Goal: Find specific page/section

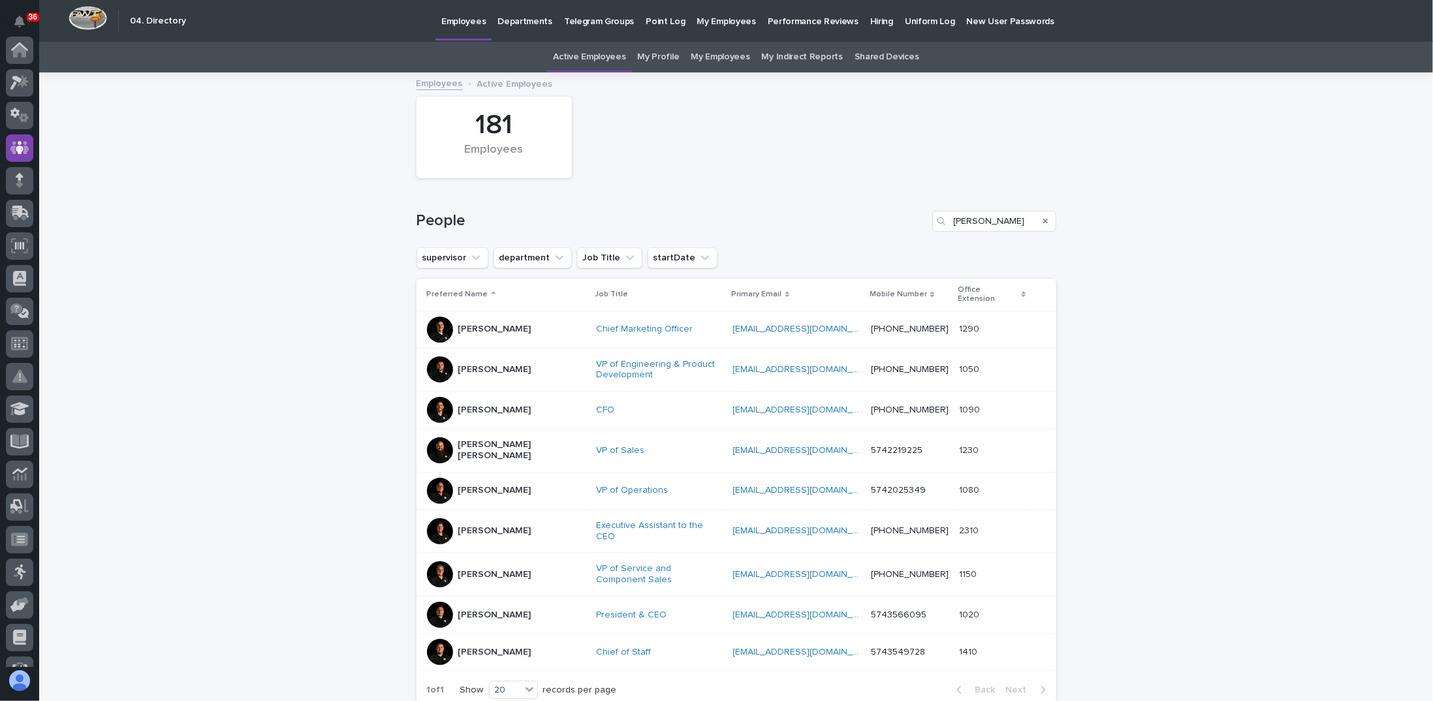
scroll to position [98, 0]
click at [975, 225] on input "[PERSON_NAME]" at bounding box center [994, 221] width 124 height 21
click at [1045, 217] on div "Search" at bounding box center [1045, 221] width 21 height 21
click at [1036, 220] on div "Search" at bounding box center [1045, 221] width 21 height 21
click at [1043, 219] on icon "Search" at bounding box center [1045, 221] width 5 height 8
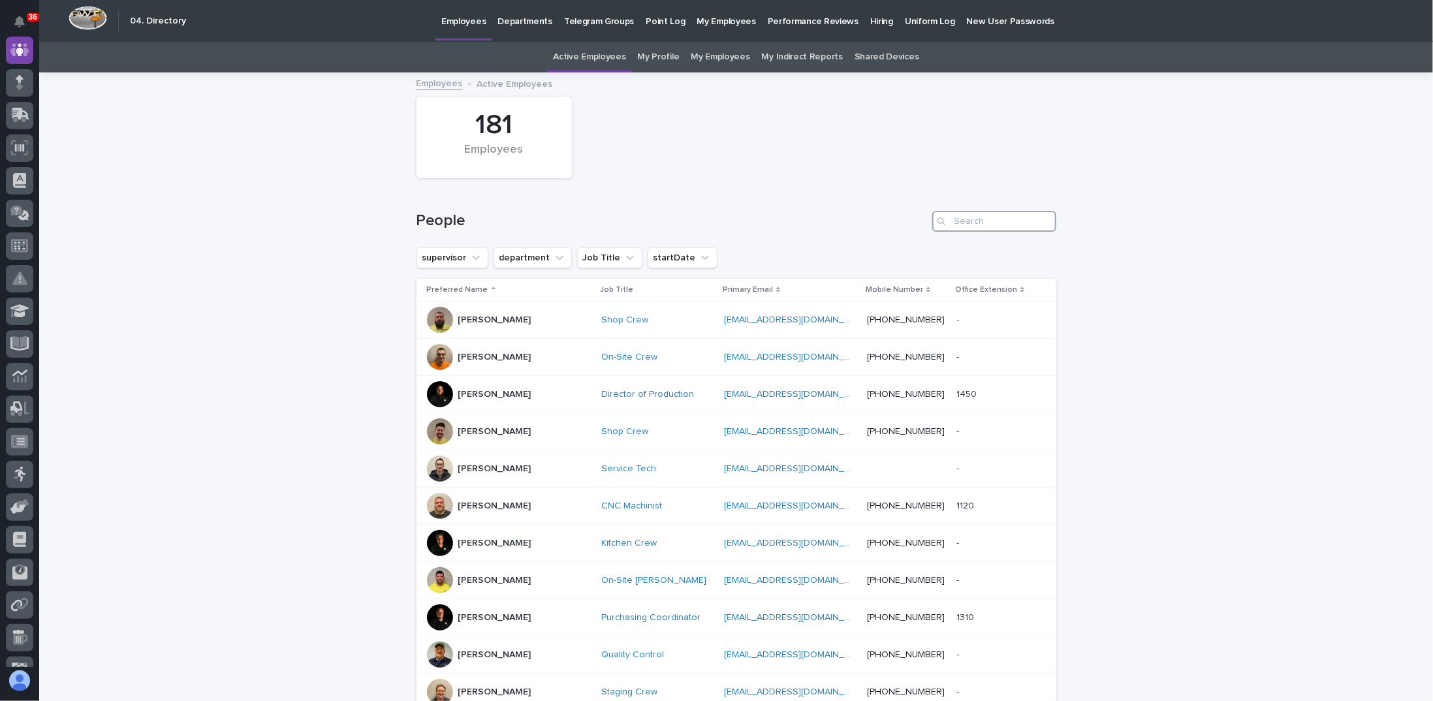
click at [987, 219] on input "Search" at bounding box center [994, 221] width 124 height 21
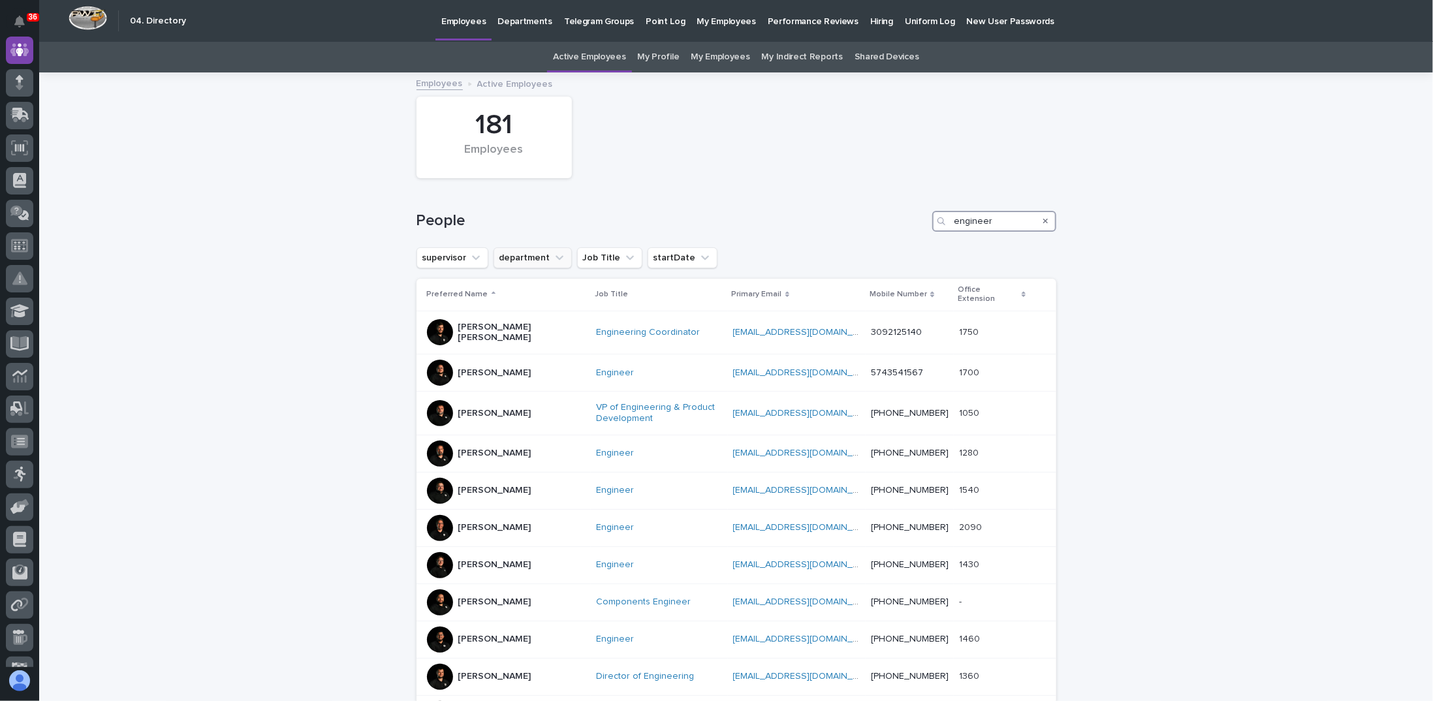
type input "engineer"
click at [531, 258] on button "department" at bounding box center [532, 257] width 78 height 21
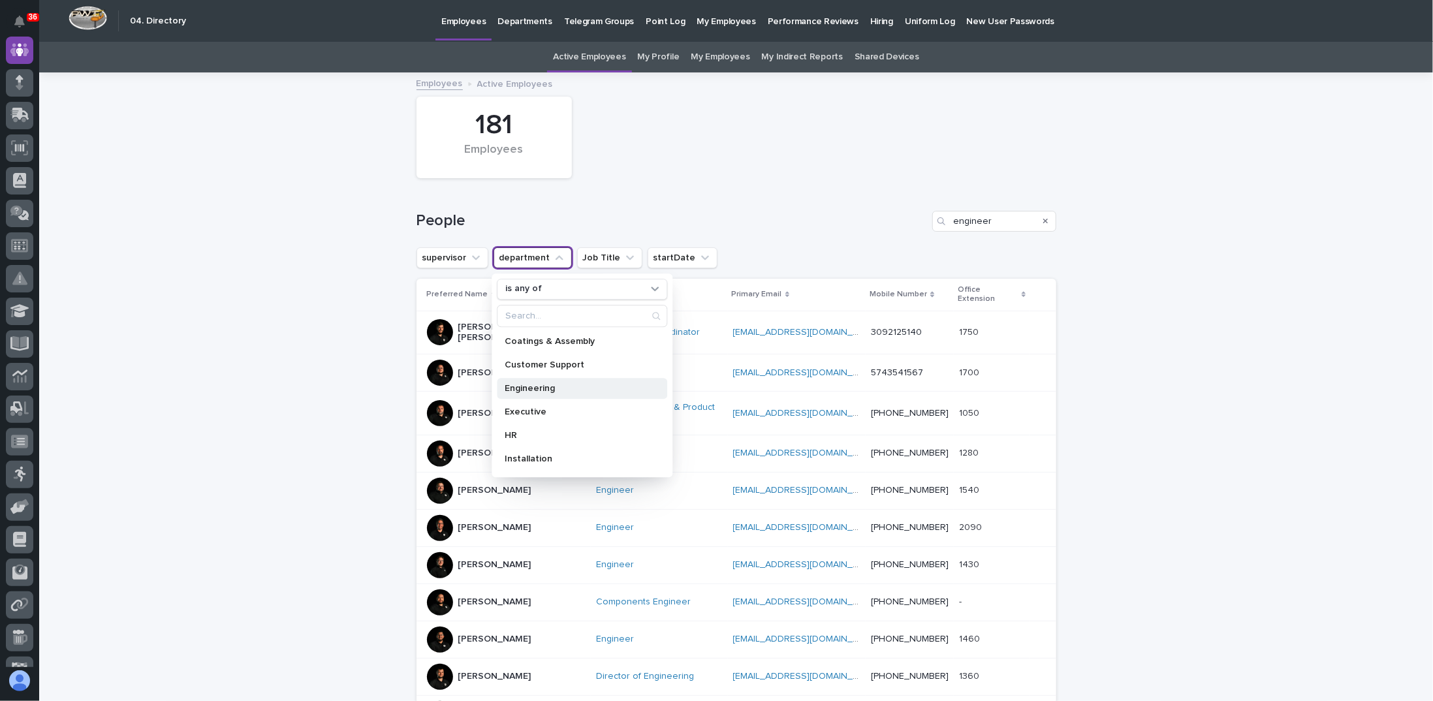
click at [530, 386] on p "Engineering" at bounding box center [576, 388] width 142 height 9
click at [1005, 220] on input "engineer" at bounding box center [994, 221] width 124 height 21
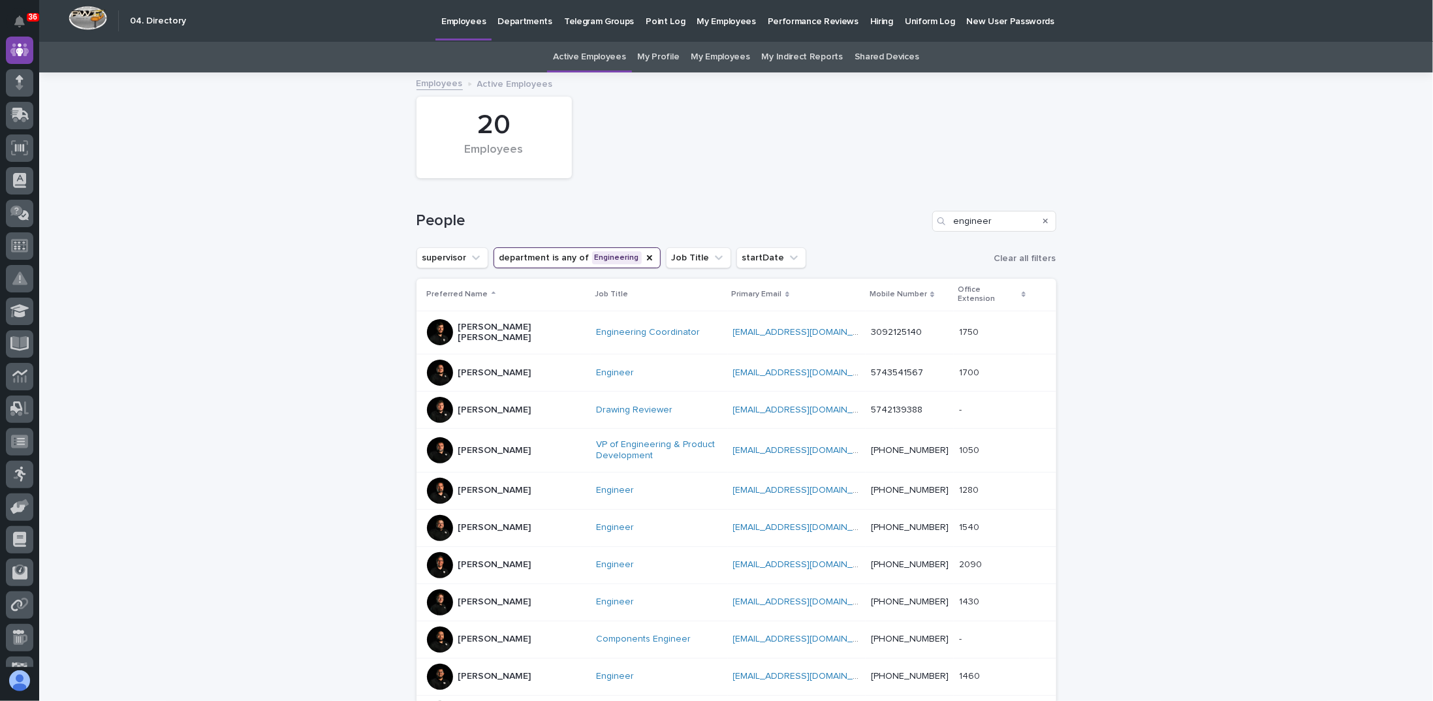
click at [1035, 220] on div "Search" at bounding box center [1045, 221] width 21 height 21
click at [1043, 222] on icon "Search" at bounding box center [1045, 221] width 5 height 8
click at [651, 194] on div "People" at bounding box center [736, 216] width 640 height 63
click at [654, 190] on div "People" at bounding box center [736, 216] width 640 height 63
click at [655, 190] on div "People" at bounding box center [736, 216] width 640 height 63
